Goal: Find contact information: Find contact information

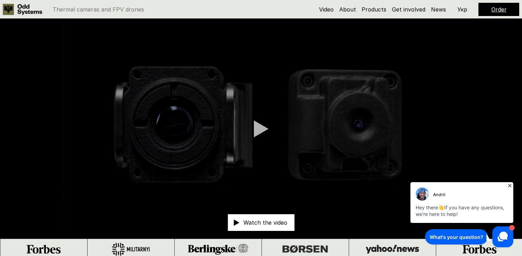
click at [258, 128] on div at bounding box center [261, 128] width 15 height 17
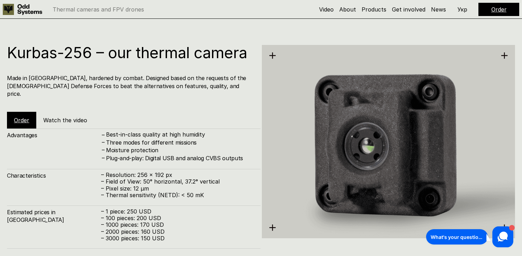
scroll to position [769, 0]
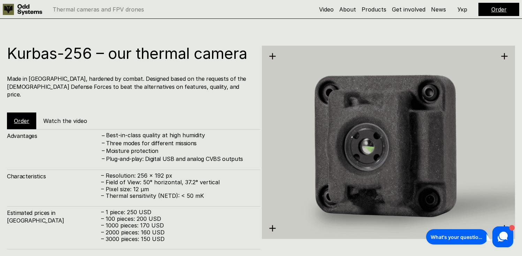
click at [20, 118] on link "Order" at bounding box center [21, 121] width 15 height 7
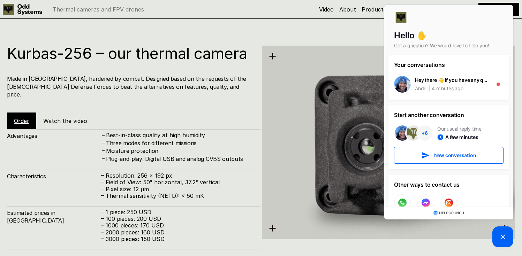
click at [20, 118] on link "Order" at bounding box center [21, 121] width 15 height 7
click at [70, 137] on div "Advantages – Best-in-class quality at high humidity – Three modes for different…" at bounding box center [134, 145] width 254 height 33
click at [502, 238] on icon at bounding box center [503, 237] width 8 height 8
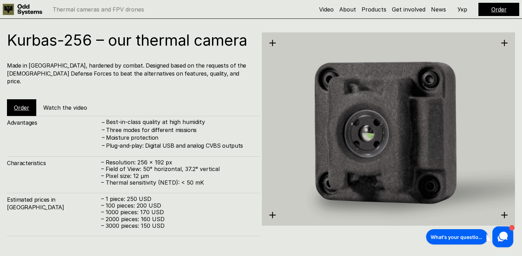
scroll to position [789, 0]
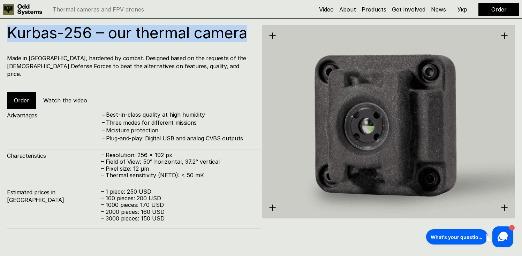
drag, startPoint x: 8, startPoint y: 33, endPoint x: 248, endPoint y: 46, distance: 240.4
click at [248, 46] on div "Kurbas-256 – our thermal camera Made in Ukraine, hardened by combat. Designed b…" at bounding box center [134, 67] width 254 height 84
copy h1 "Kurbas-256 – our thermal camera"
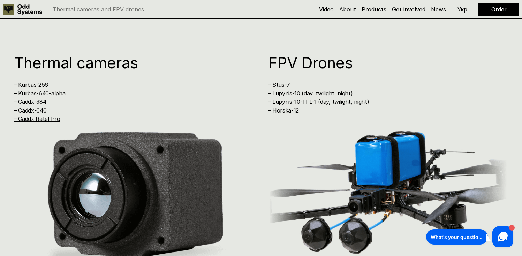
scroll to position [484, 0]
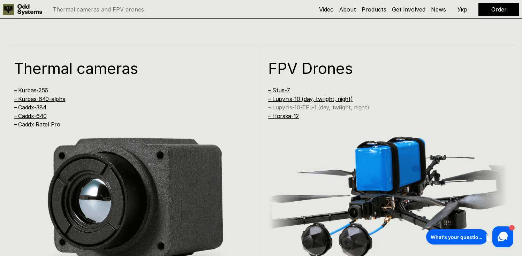
click at [285, 107] on link "– Lupynis-10-TFL-1 (day, twilight, night)" at bounding box center [318, 107] width 101 height 7
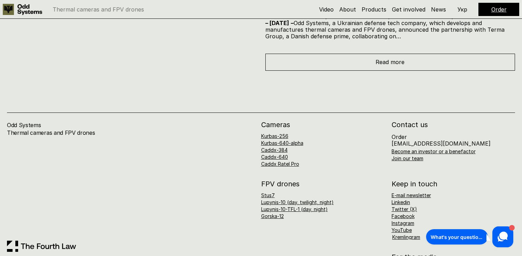
scroll to position [3659, 0]
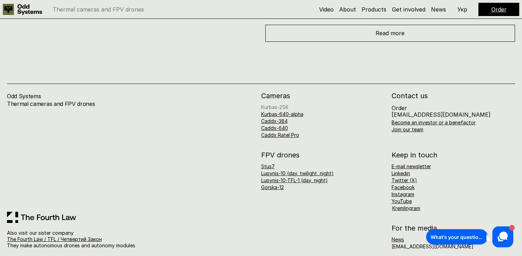
click at [269, 104] on link "Kurbas-256" at bounding box center [274, 107] width 27 height 6
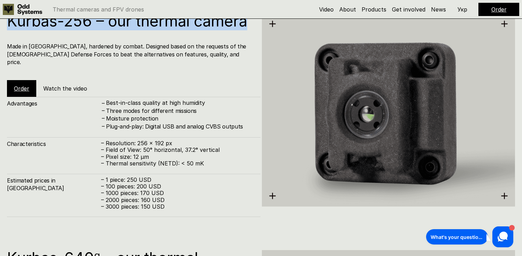
scroll to position [773, 0]
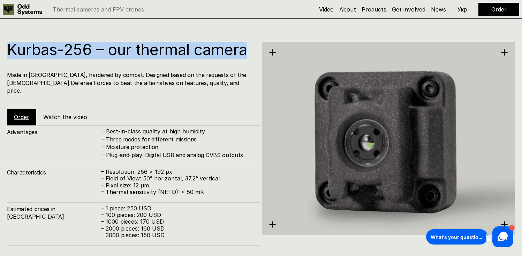
click at [9, 52] on h1 "Kurbas-256 – our thermal camera" at bounding box center [130, 49] width 247 height 15
drag, startPoint x: 9, startPoint y: 52, endPoint x: 253, endPoint y: 47, distance: 244.3
click at [254, 47] on div "Kurbas-256 – our thermal camera Made in Ukraine, hardened by combat. Designed b…" at bounding box center [134, 84] width 254 height 84
copy h1 "Kurbas-256 – our thermal camera"
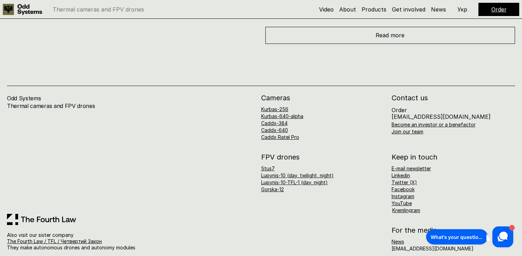
scroll to position [3659, 0]
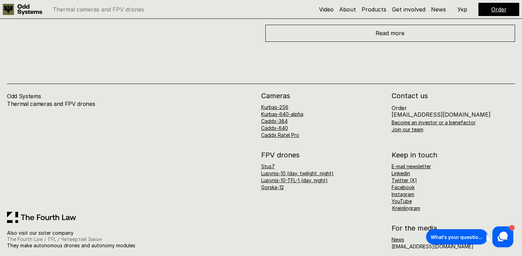
click at [58, 237] on link "The Fourth Law / TFL / Четвертий Закон" at bounding box center [54, 240] width 95 height 6
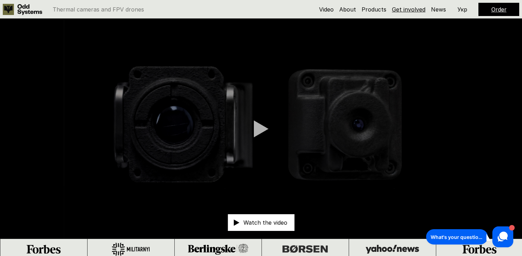
click at [401, 9] on link "Get involved" at bounding box center [408, 9] width 33 height 7
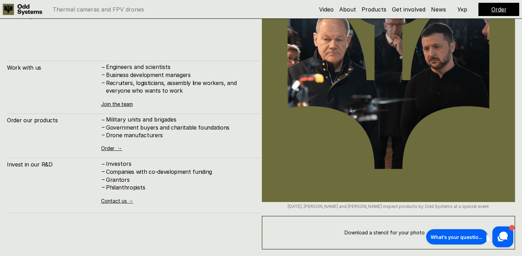
scroll to position [3164, 0]
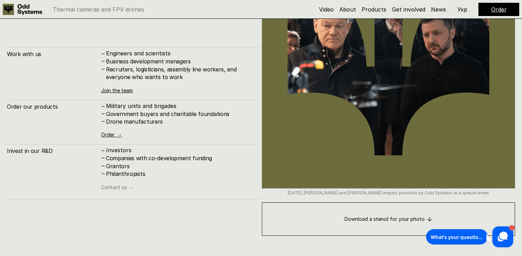
click at [110, 185] on link "Contact us →" at bounding box center [117, 188] width 32 height 6
